Goal: Transaction & Acquisition: Book appointment/travel/reservation

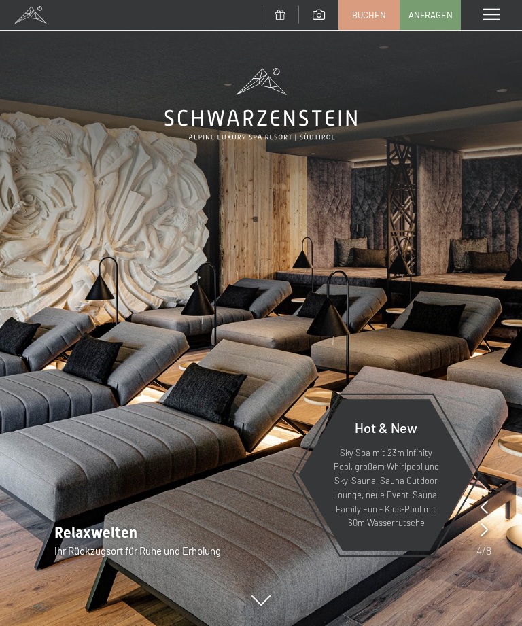
click at [369, 5] on link "Buchen" at bounding box center [369, 15] width 60 height 29
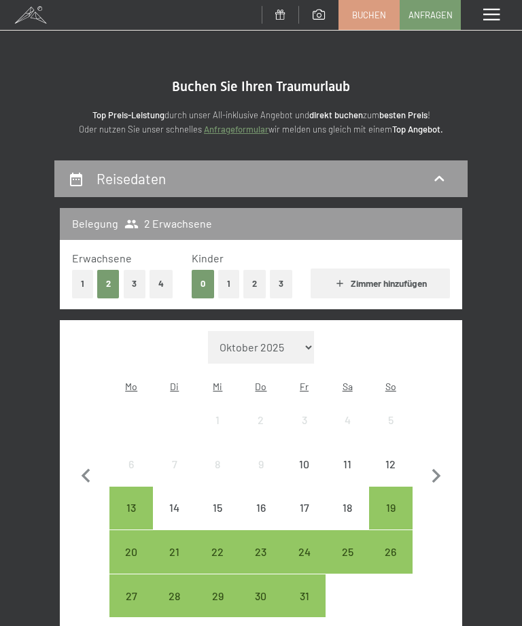
click at [295, 341] on select "[DATE] [DATE] [DATE] [DATE] [DATE] [PERSON_NAME][DATE] [DATE] [DATE] [DATE] [DA…" at bounding box center [261, 347] width 106 height 33
select select "[DATE]"
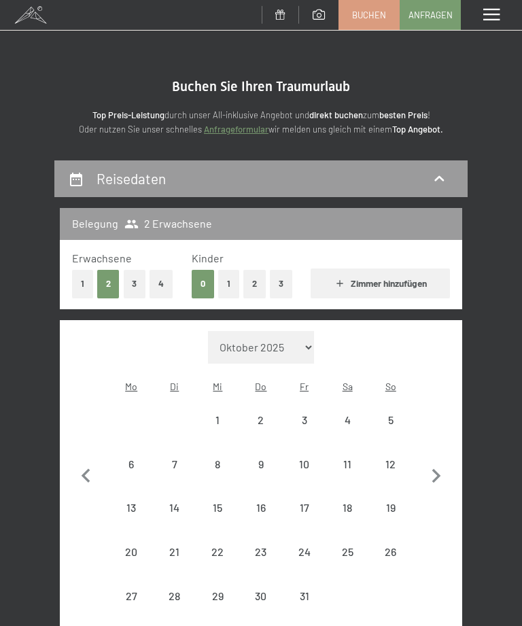
select select "[DATE]"
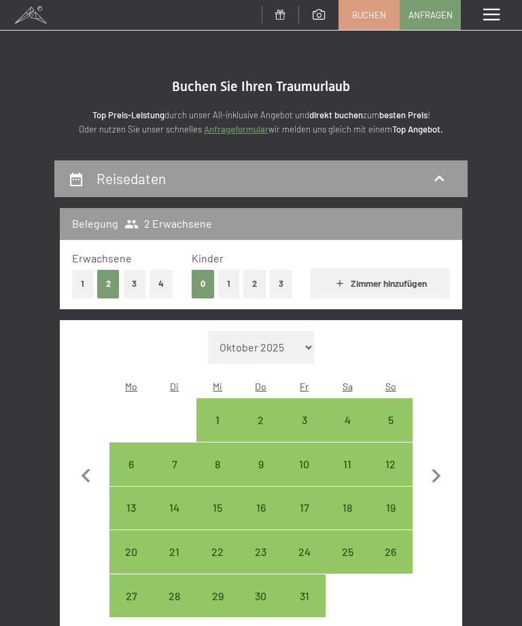
click at [295, 344] on select "[DATE] [DATE] [DATE] [DATE] [DATE] [PERSON_NAME][DATE] [DATE] [DATE] [DATE] [DA…" at bounding box center [261, 347] width 106 height 33
select select "[DATE]"
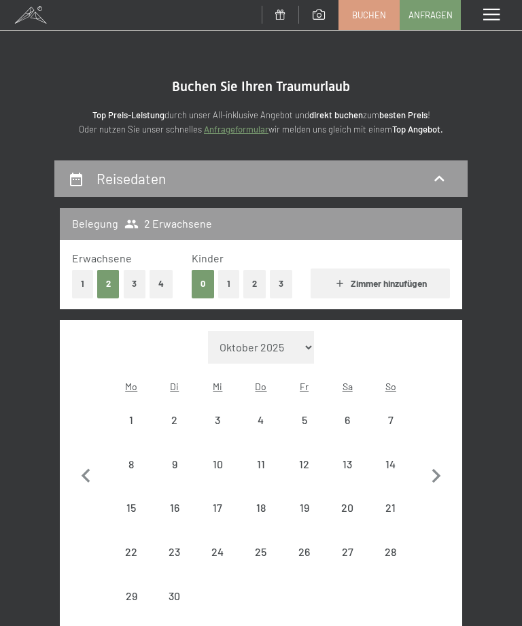
select select "[DATE]"
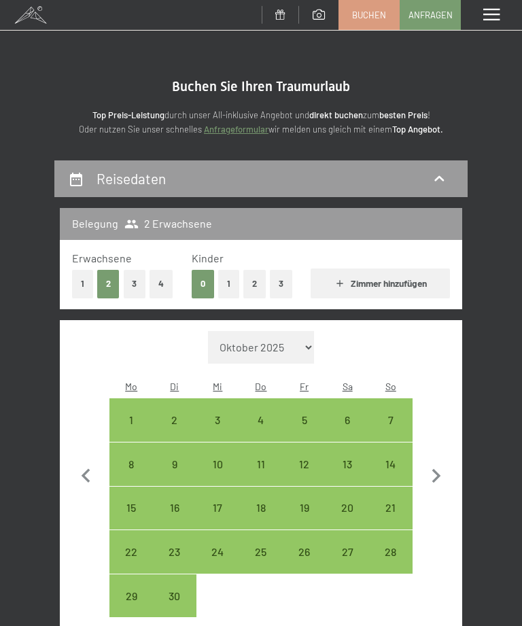
click at [260, 414] on div "4" at bounding box center [260, 434] width 41 height 41
select select "[DATE]"
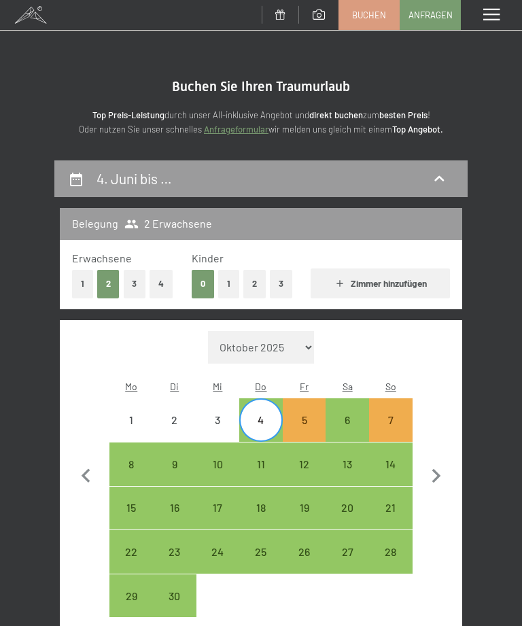
click at [129, 459] on div "8" at bounding box center [131, 479] width 41 height 41
select select "[DATE]"
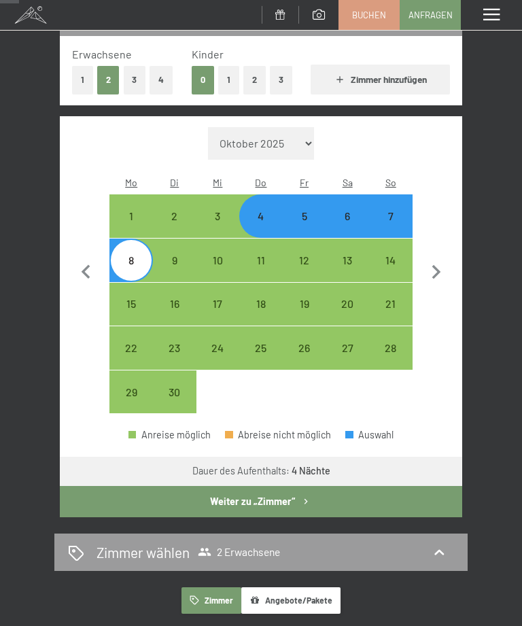
scroll to position [221, 0]
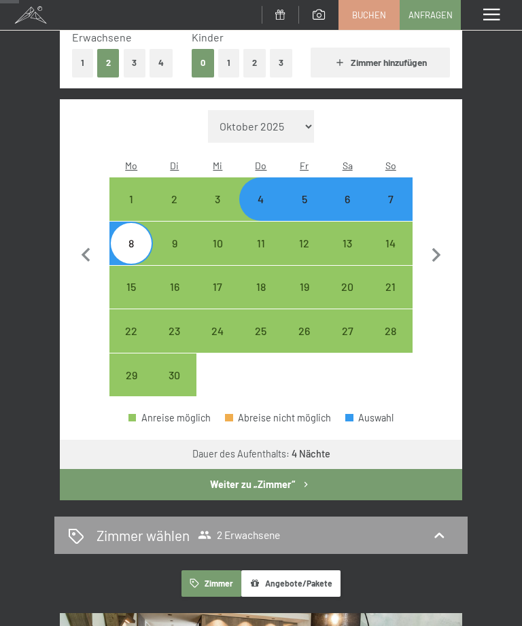
click at [390, 469] on button "Weiter zu „Zimmer“" at bounding box center [261, 484] width 402 height 31
select select "[DATE]"
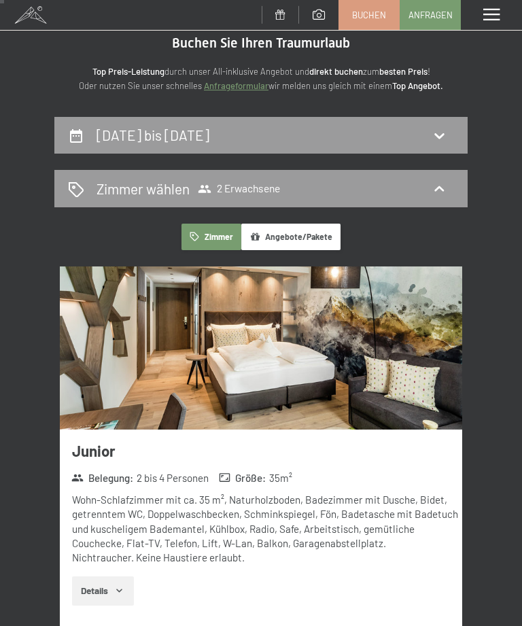
scroll to position [43, 0]
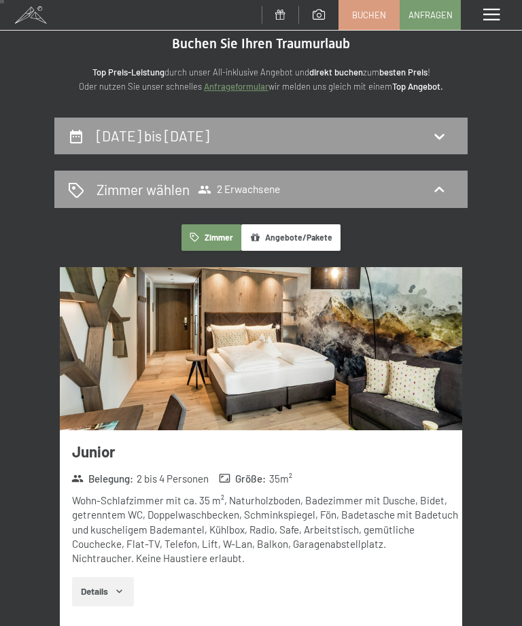
click at [312, 235] on button "Angebote/Pakete" at bounding box center [290, 237] width 99 height 26
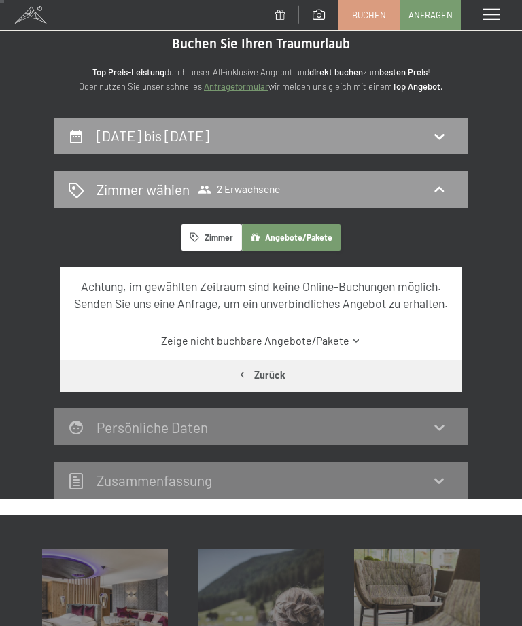
click at [351, 346] on icon at bounding box center [356, 341] width 10 height 10
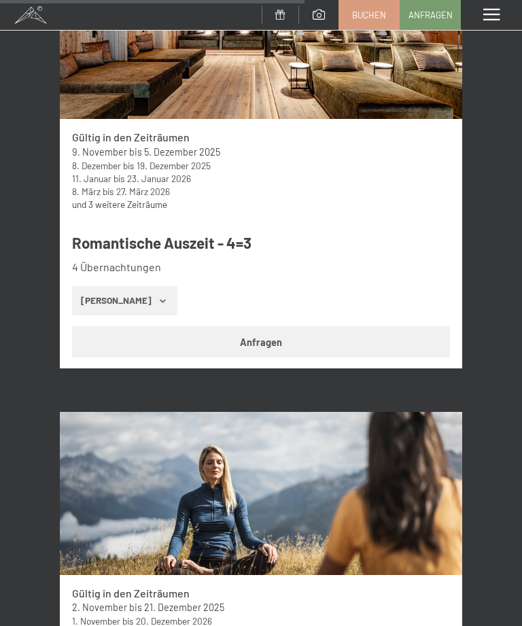
scroll to position [4110, 0]
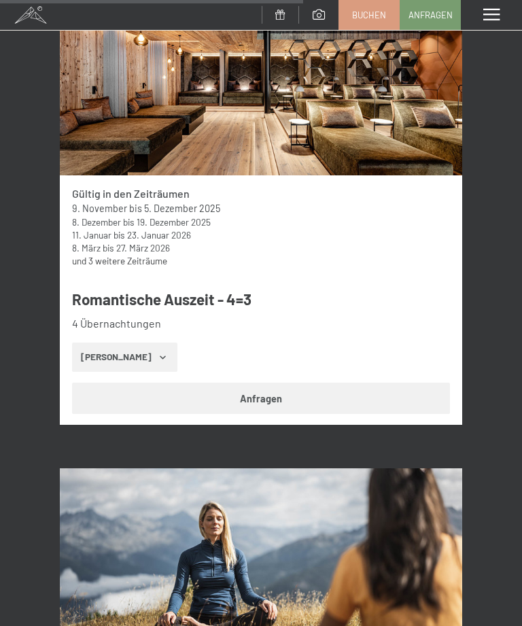
click at [221, 289] on h3 "Romantische Auszeit - 4=3" at bounding box center [267, 299] width 390 height 21
click at [149, 255] on link "und 3 weitere Zeiträume" at bounding box center [119, 261] width 95 height 12
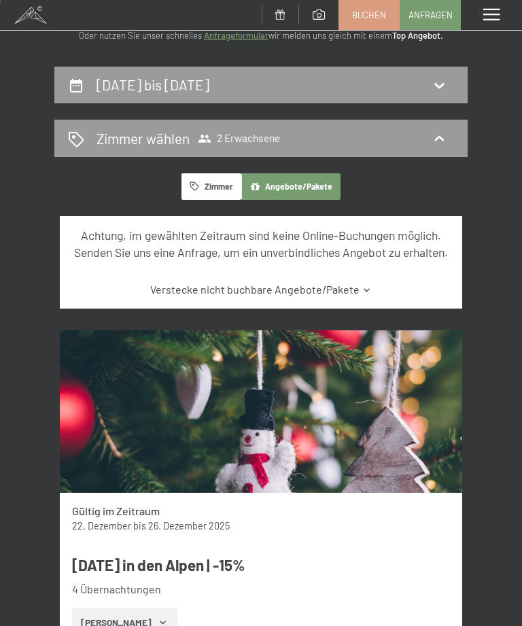
scroll to position [0, 0]
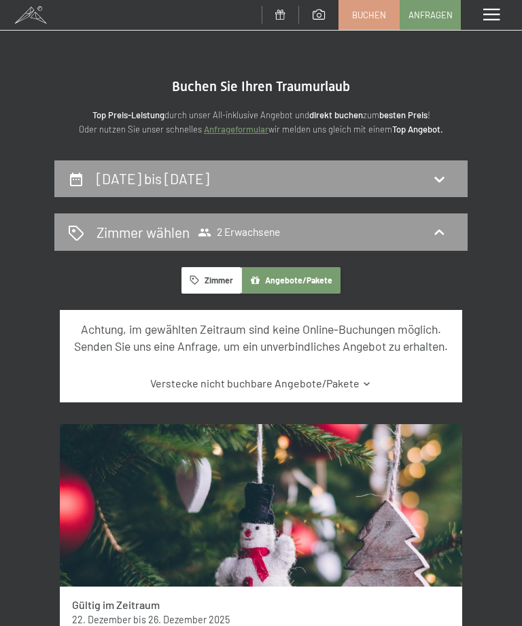
click at [433, 171] on icon at bounding box center [439, 179] width 16 height 16
select select "[DATE]"
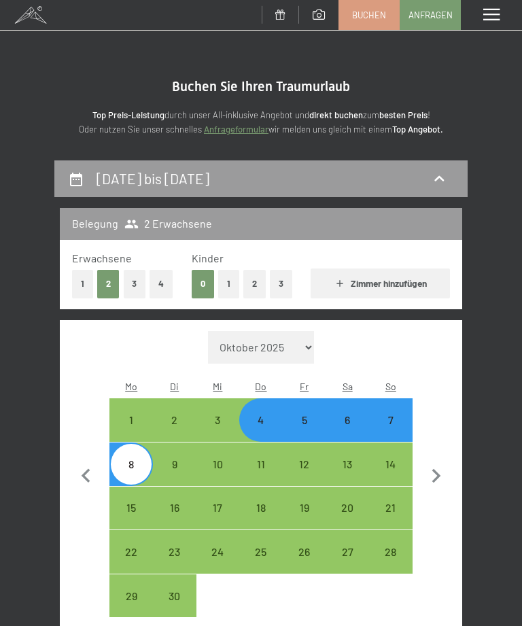
scroll to position [159, 0]
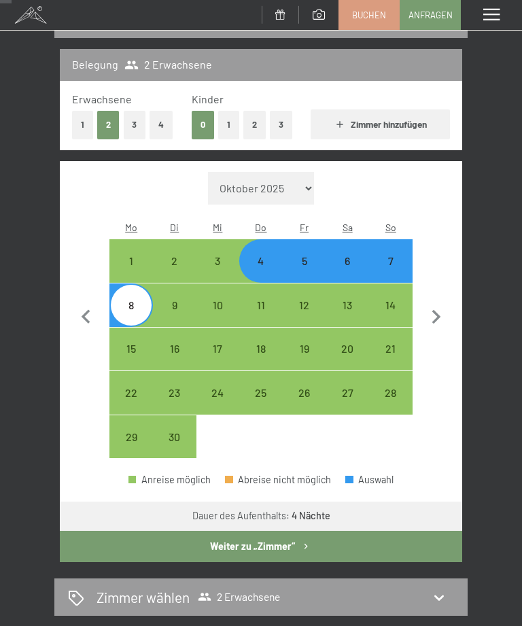
click at [215, 256] on div "3" at bounding box center [218, 275] width 41 height 41
select select "[DATE]"
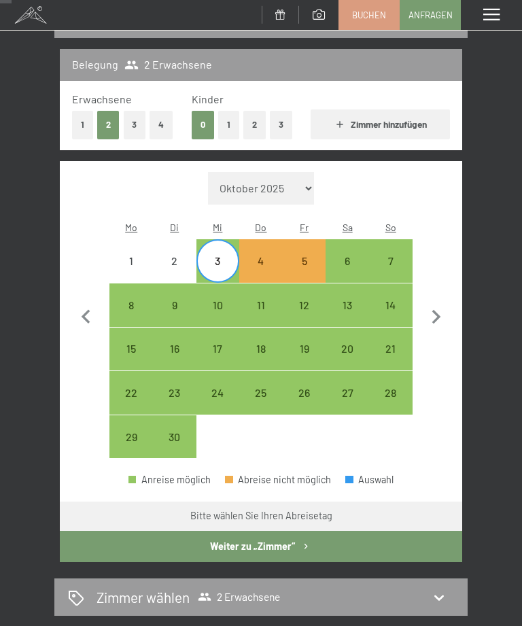
click at [400, 255] on div "7" at bounding box center [390, 275] width 41 height 41
select select "[DATE]"
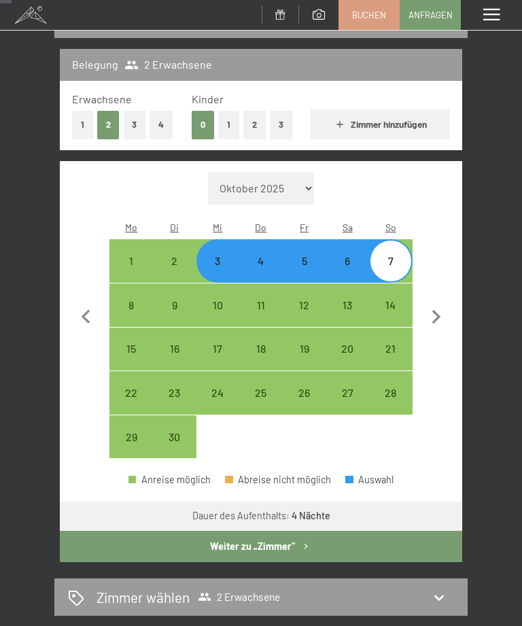
click at [139, 300] on div "8" at bounding box center [131, 320] width 41 height 41
select select "[DATE]"
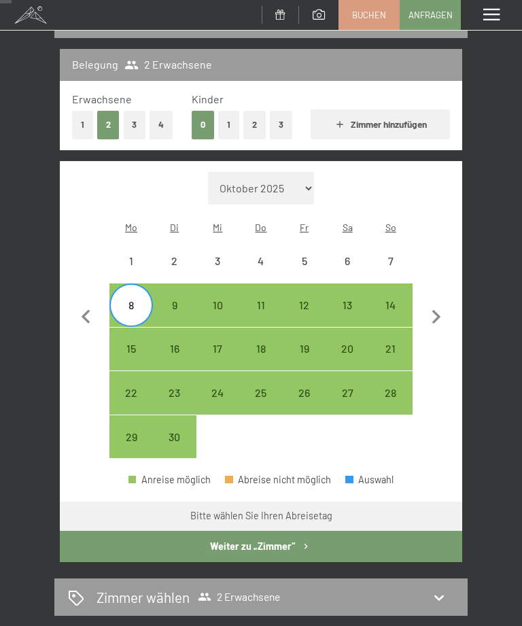
click at [219, 255] on div "3" at bounding box center [218, 275] width 41 height 41
select select "[DATE]"
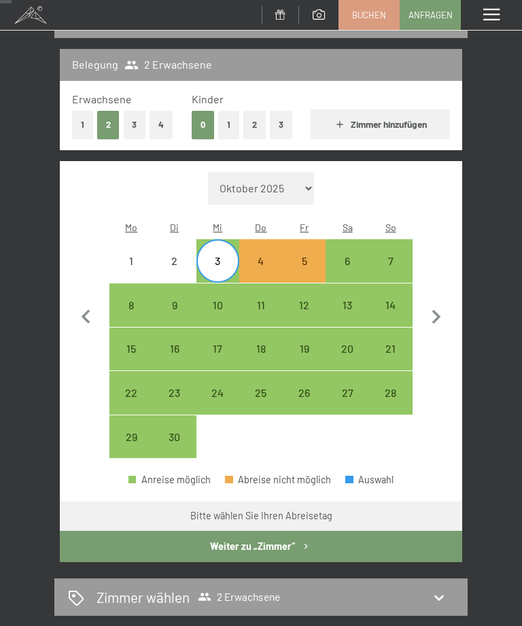
click at [145, 300] on div "8" at bounding box center [131, 320] width 41 height 41
select select "[DATE]"
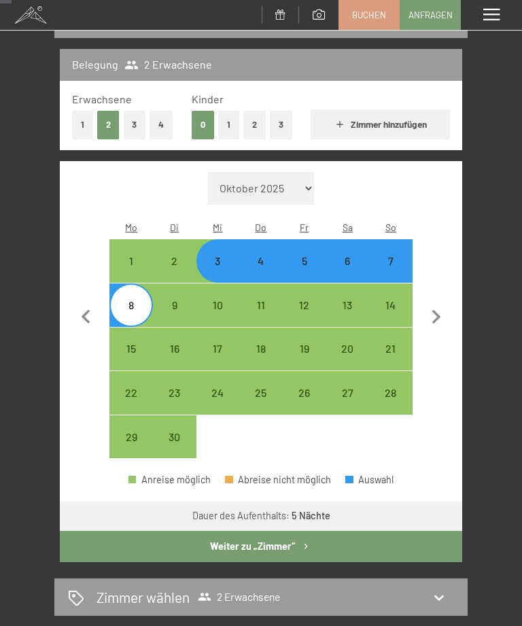
click at [242, 534] on button "Weiter zu „Zimmer“" at bounding box center [261, 546] width 402 height 31
select select "[DATE]"
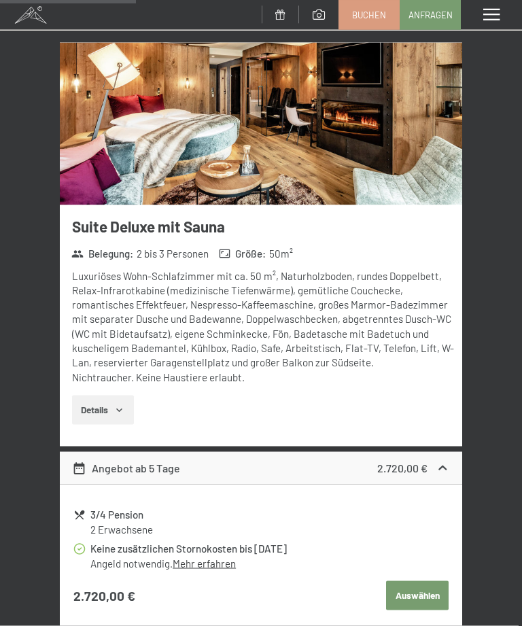
scroll to position [1464, 0]
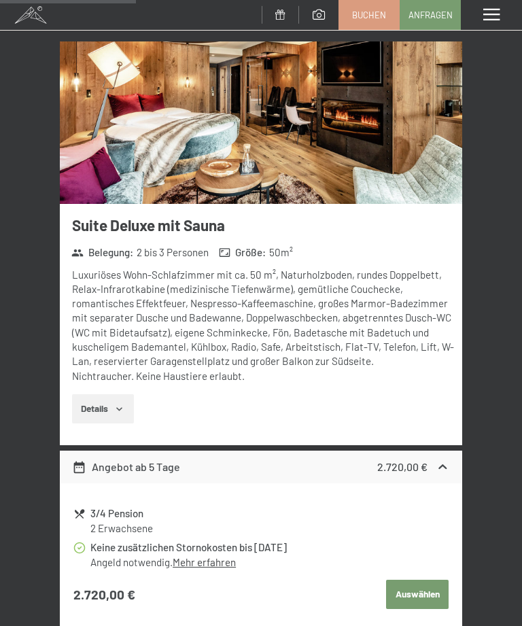
click at [226, 556] on link "Mehr erfahren" at bounding box center [204, 562] width 63 height 12
click at [444, 464] on icon at bounding box center [443, 466] width 8 height 5
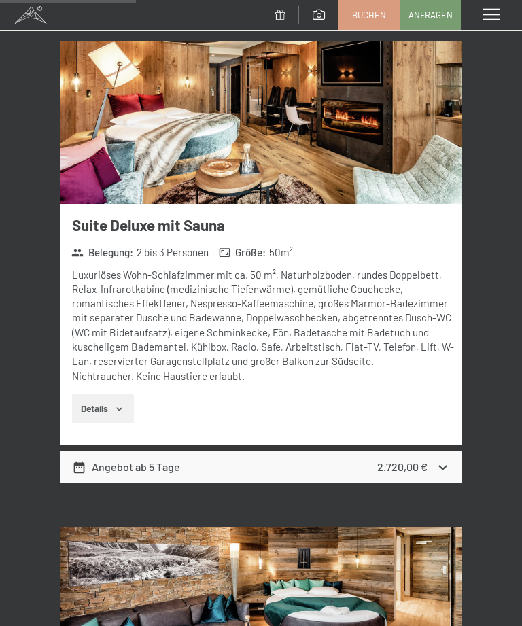
click at [437, 460] on icon at bounding box center [442, 467] width 14 height 14
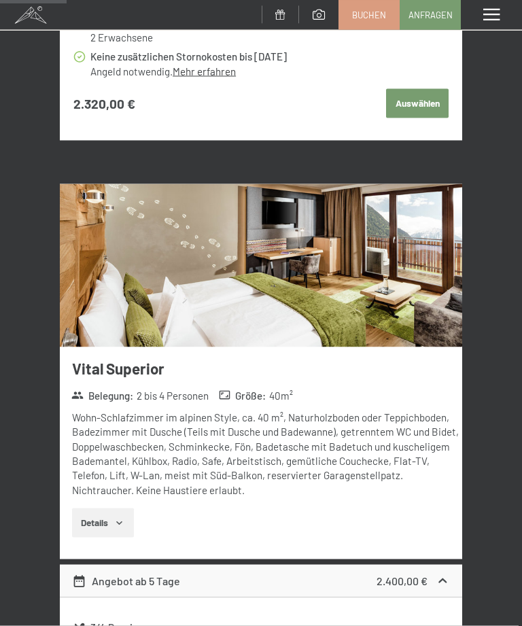
scroll to position [717, 0]
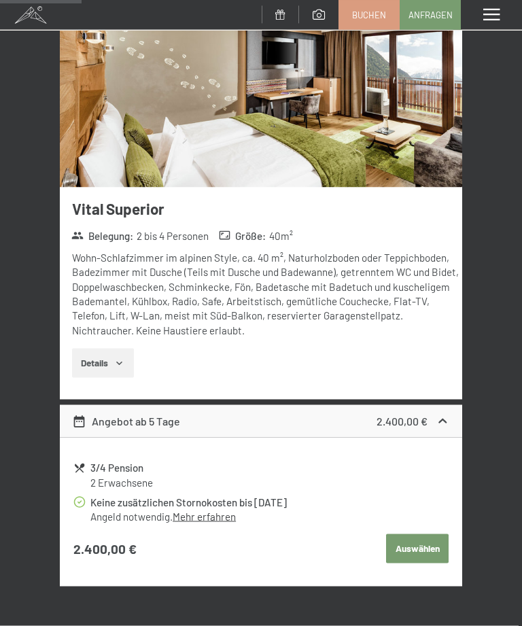
click at [107, 352] on button "Details" at bounding box center [103, 363] width 62 height 30
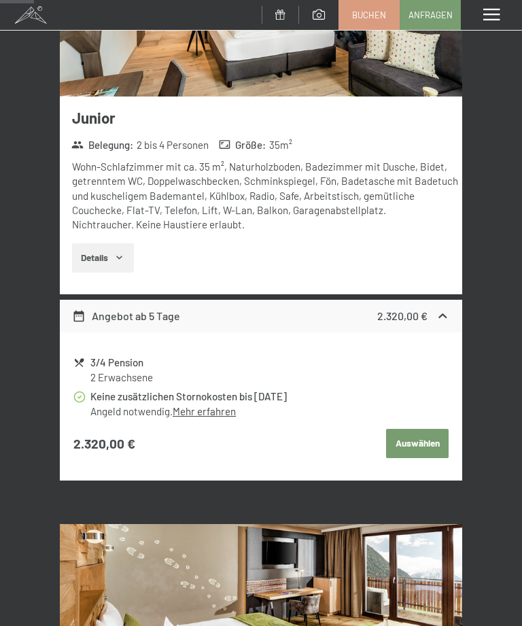
scroll to position [375, 0]
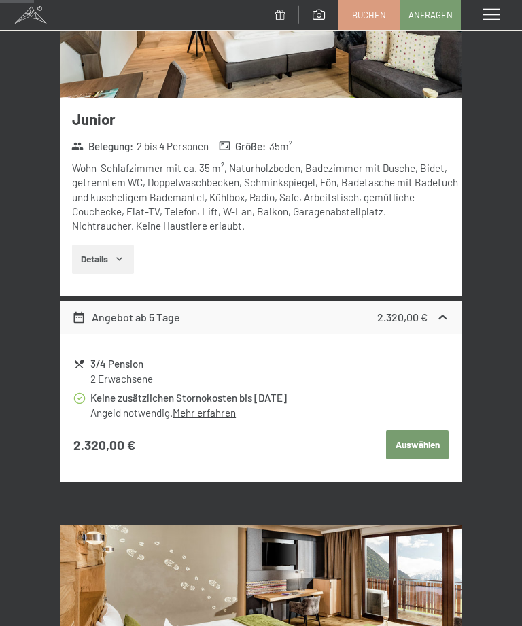
click at [112, 255] on button "Details" at bounding box center [103, 260] width 62 height 30
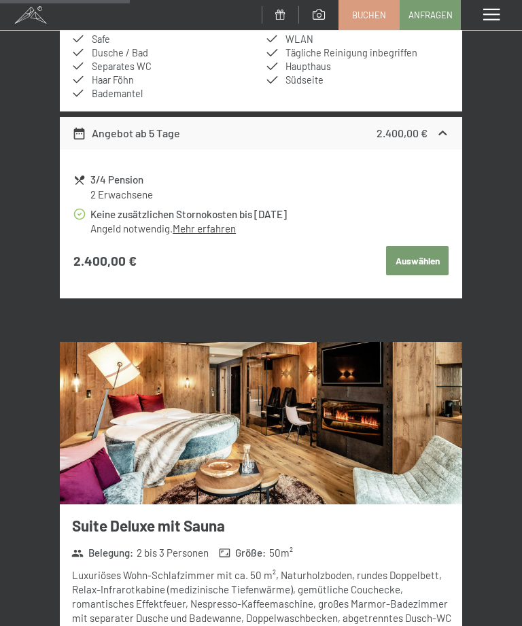
scroll to position [1465, 0]
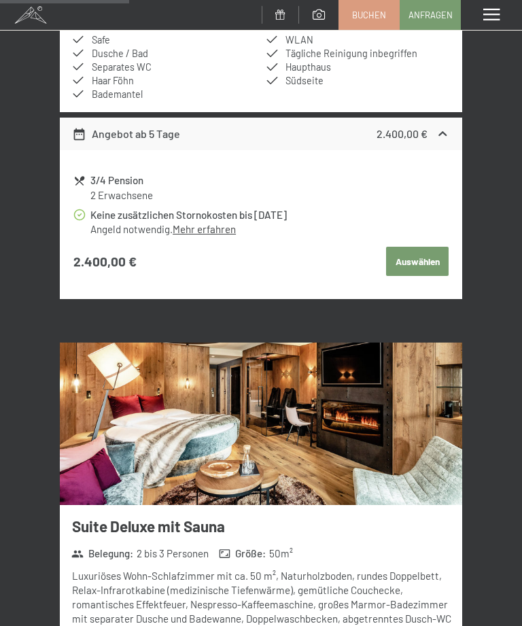
click at [404, 411] on img at bounding box center [261, 423] width 402 height 163
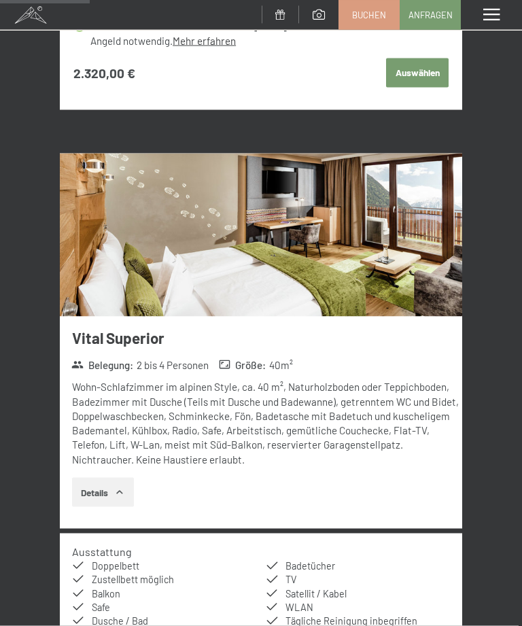
scroll to position [878, 0]
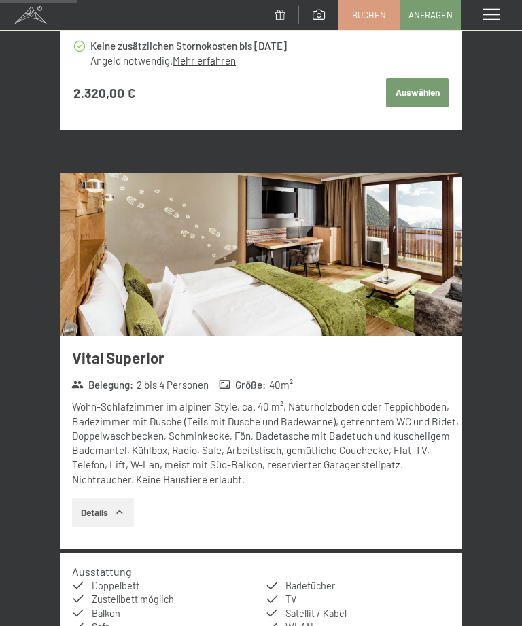
click at [385, 260] on img at bounding box center [261, 254] width 402 height 163
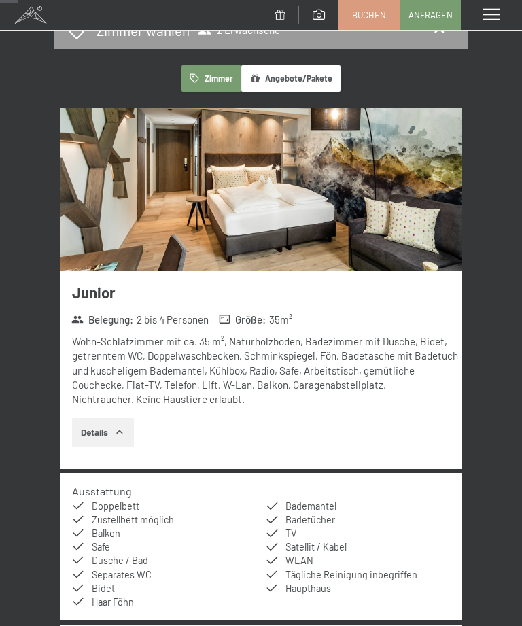
scroll to position [201, 0]
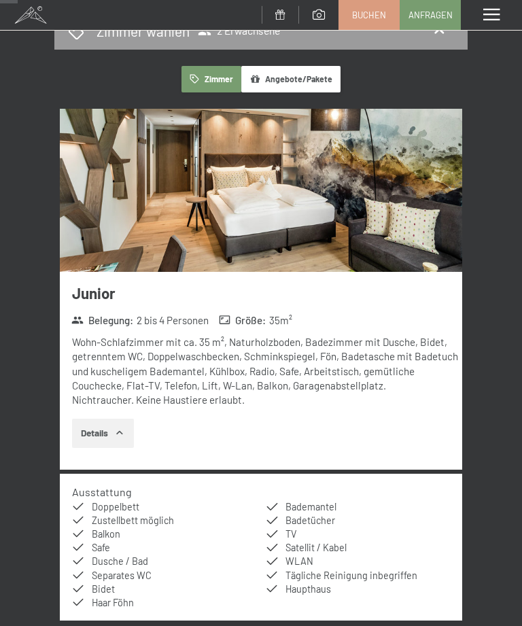
click at [363, 207] on img at bounding box center [261, 190] width 402 height 163
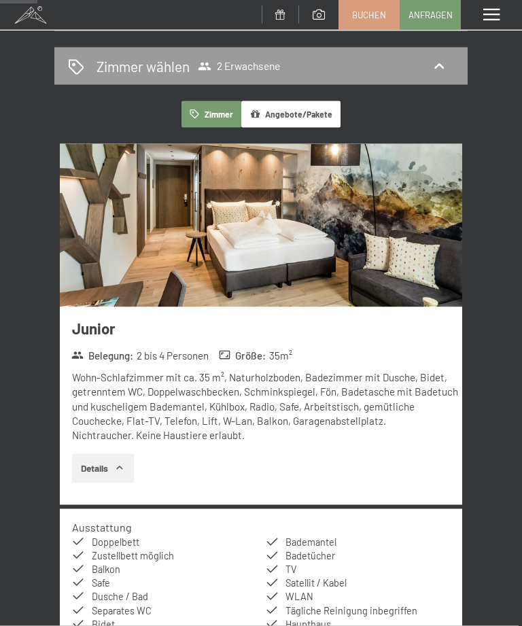
scroll to position [0, 0]
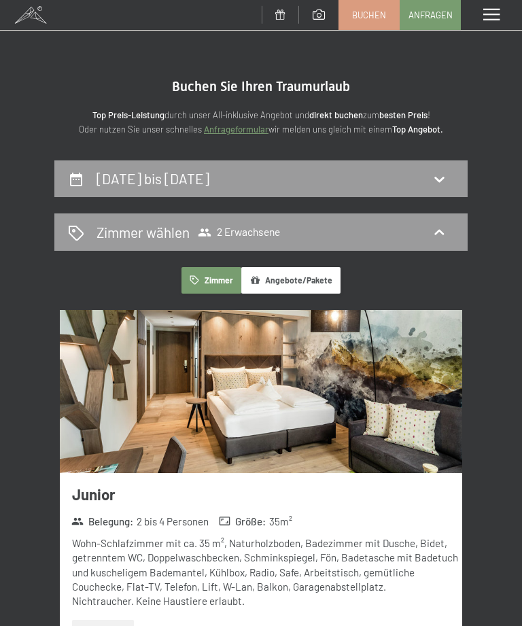
click at [448, 185] on div "[DATE] bis [DATE]" at bounding box center [261, 178] width 386 height 20
select select "[DATE]"
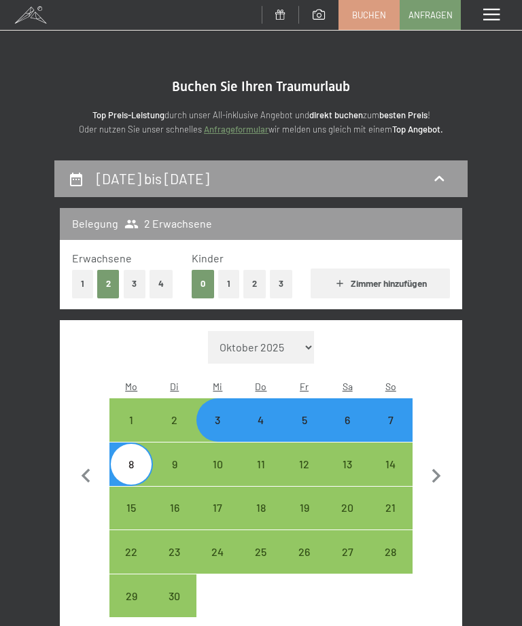
scroll to position [159, 0]
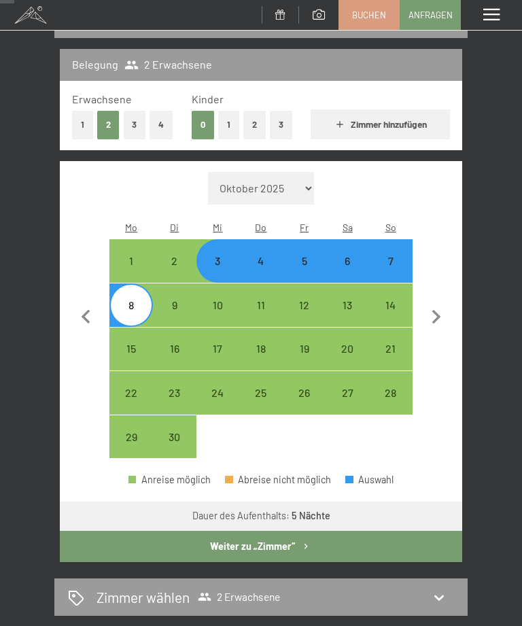
click at [262, 255] on div "4" at bounding box center [260, 275] width 41 height 41
select select "[DATE]"
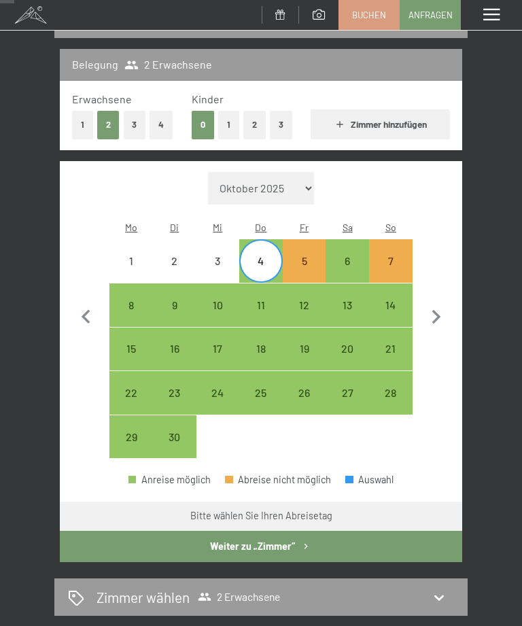
click at [259, 300] on div "11" at bounding box center [260, 320] width 41 height 41
select select "[DATE]"
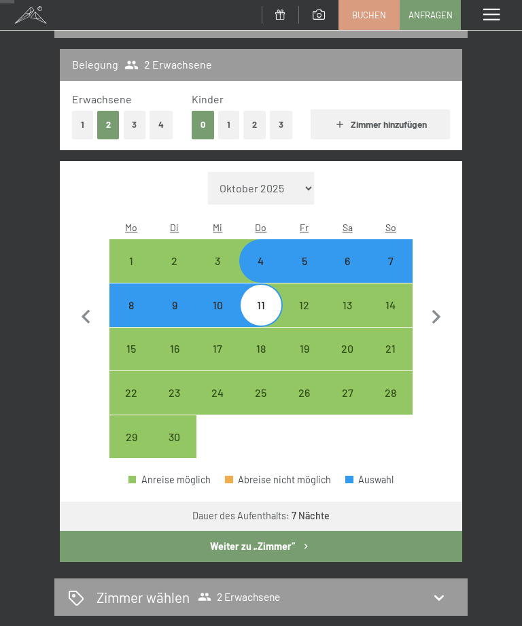
click at [340, 533] on button "Weiter zu „Zimmer“" at bounding box center [261, 546] width 402 height 31
select select "[DATE]"
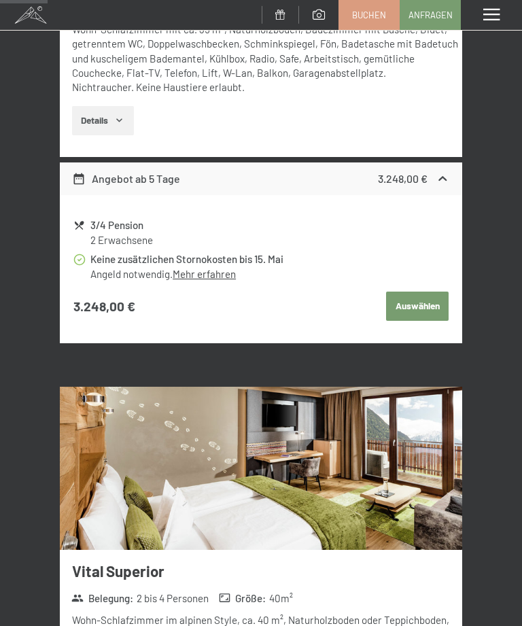
scroll to position [513, 0]
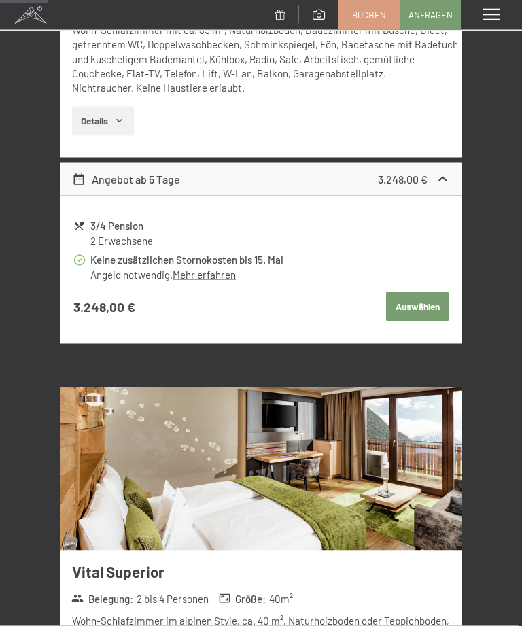
click at [221, 268] on link "Mehr erfahren" at bounding box center [204, 274] width 63 height 12
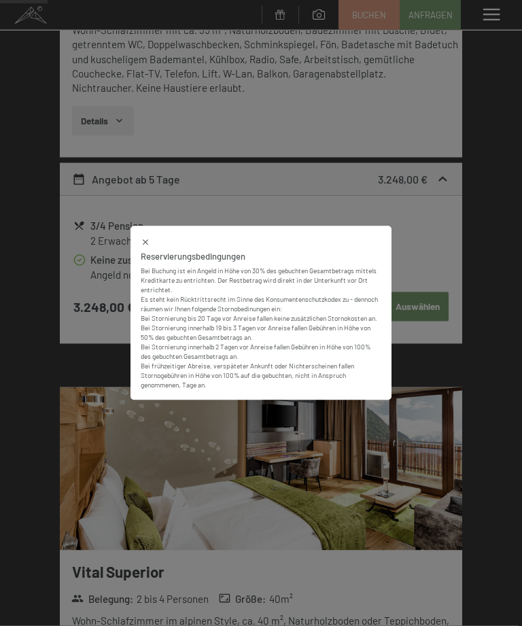
scroll to position [514, 0]
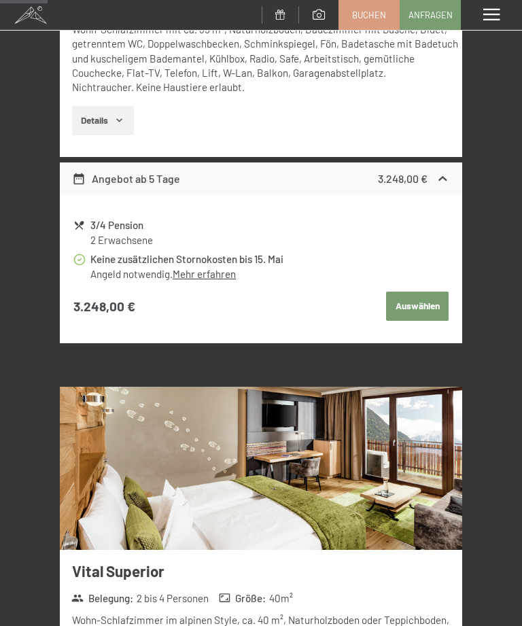
click at [433, 308] on button "Auswählen" at bounding box center [417, 306] width 62 height 30
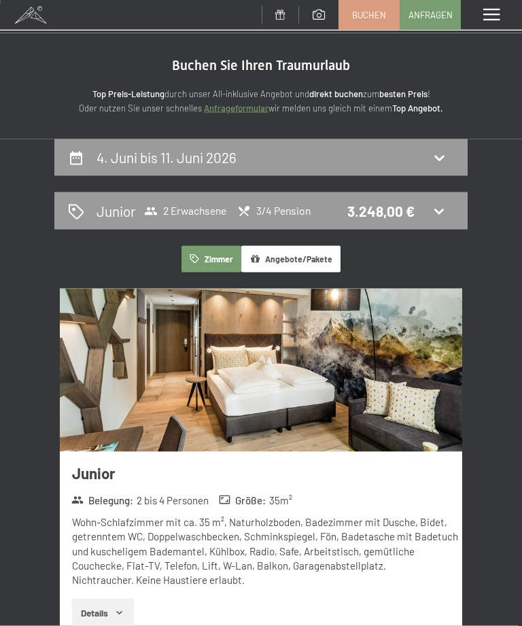
scroll to position [0, 0]
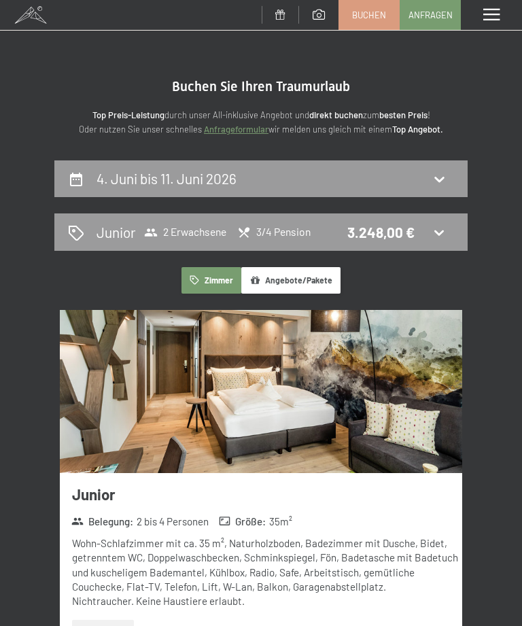
click at [463, 166] on div "4. Juni bis 11. Juni 2026" at bounding box center [260, 178] width 413 height 37
select select "[DATE]"
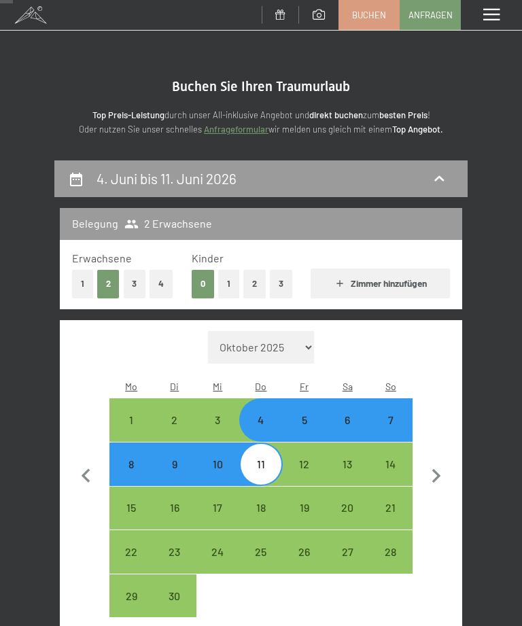
scroll to position [159, 0]
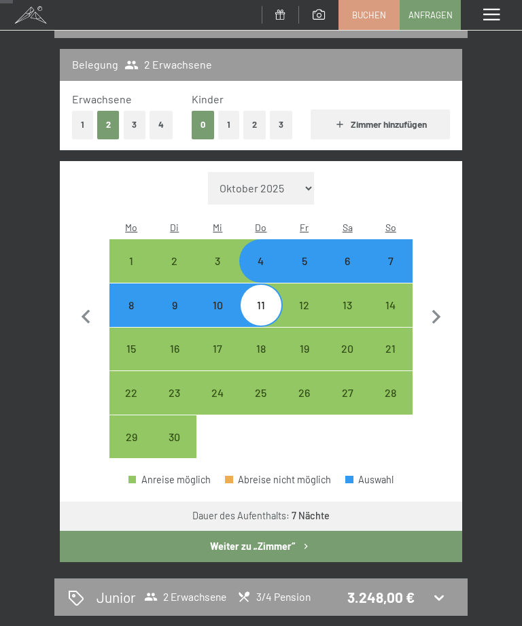
click at [262, 255] on div "4" at bounding box center [260, 275] width 41 height 41
select select "[DATE]"
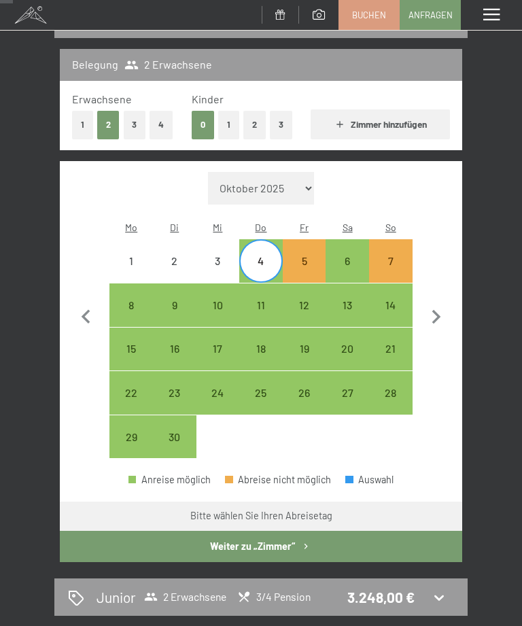
click at [138, 300] on div "8" at bounding box center [131, 320] width 41 height 41
select select "[DATE]"
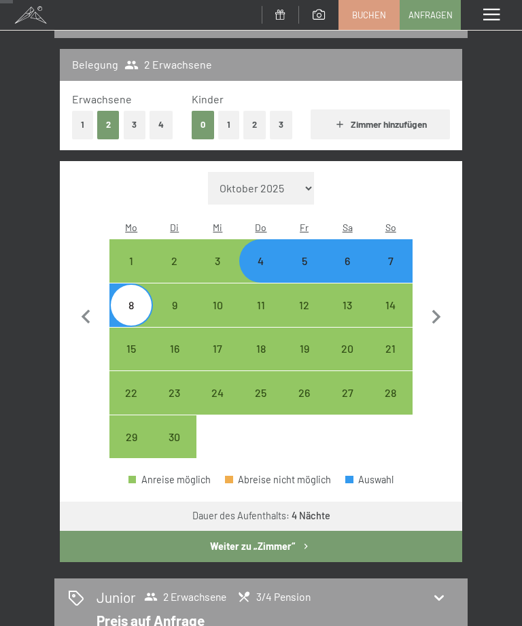
click at [346, 532] on button "Weiter zu „Zimmer“" at bounding box center [261, 546] width 402 height 31
select select "[DATE]"
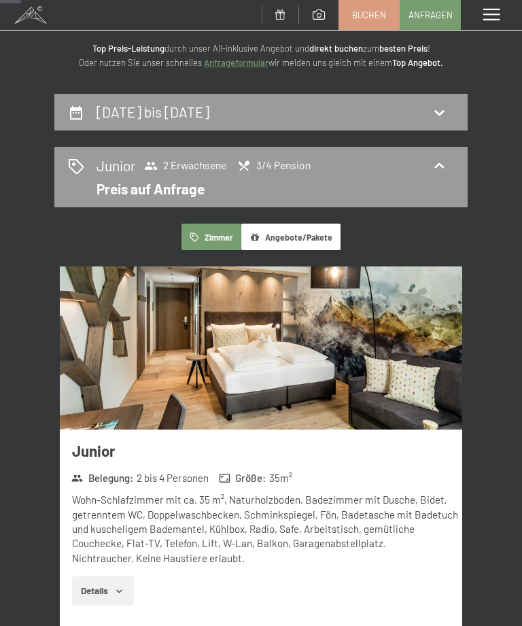
scroll to position [0, 0]
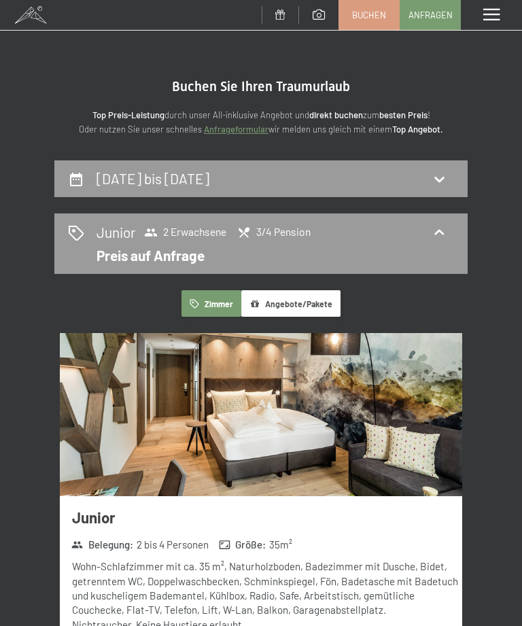
click at [451, 179] on div "[DATE] bis [DATE]" at bounding box center [261, 178] width 386 height 20
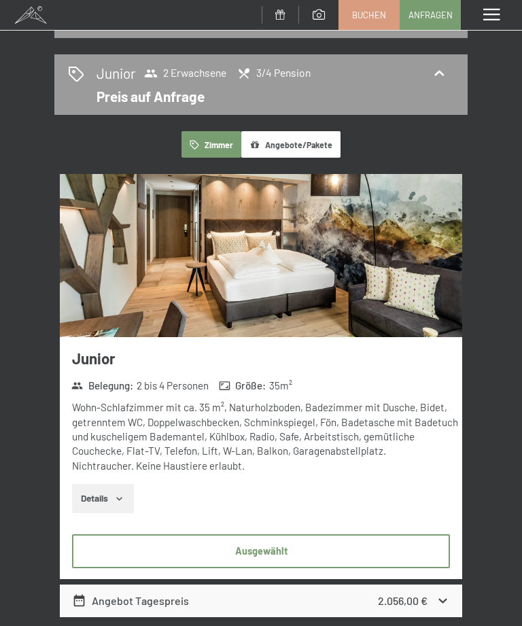
select select "[DATE]"
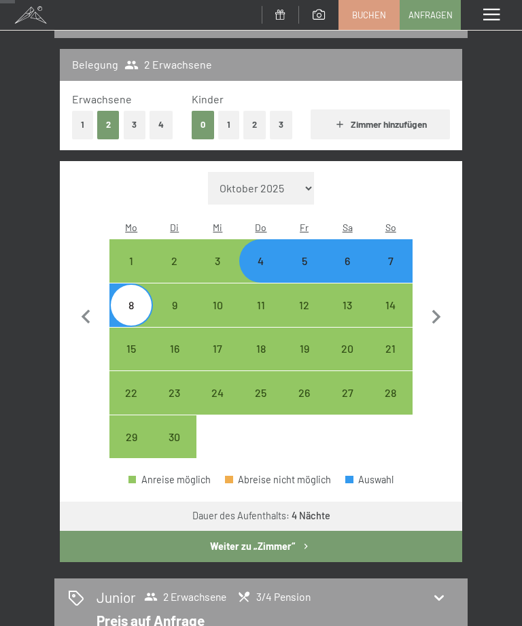
click at [266, 255] on div "4" at bounding box center [260, 275] width 41 height 41
select select "[DATE]"
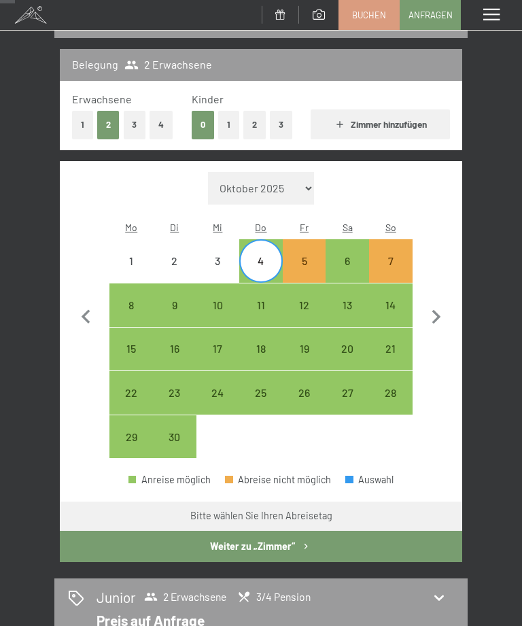
click at [177, 300] on div "9" at bounding box center [174, 320] width 41 height 41
select select "[DATE]"
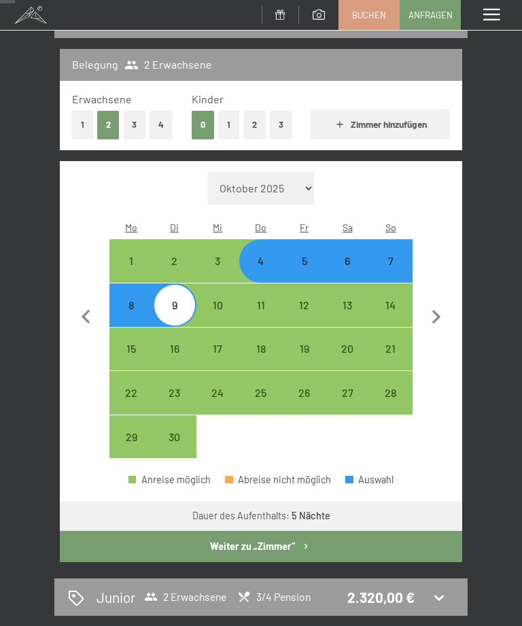
click at [368, 533] on button "Weiter zu „Zimmer“" at bounding box center [261, 546] width 402 height 31
select select "[DATE]"
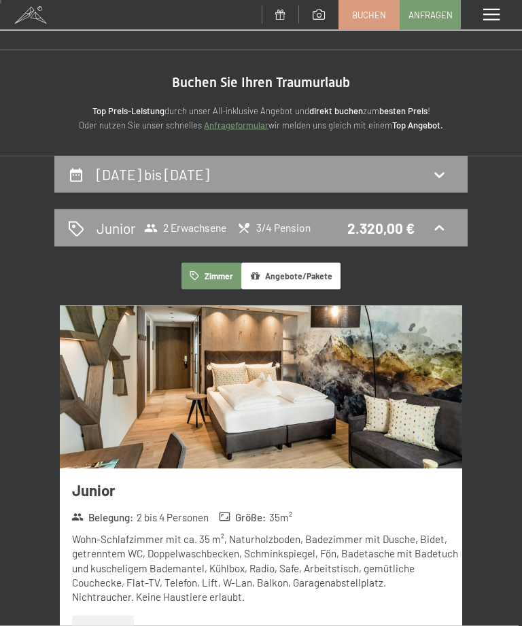
scroll to position [0, 0]
